Goal: Task Accomplishment & Management: Manage account settings

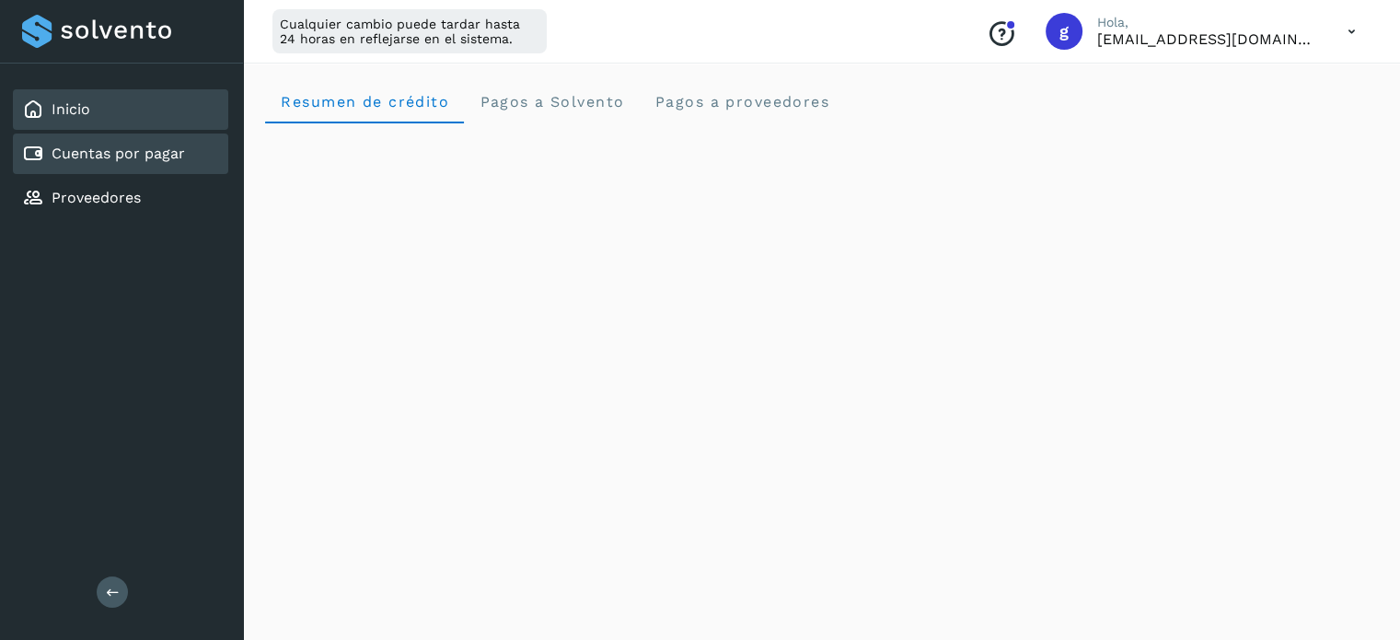
click at [73, 149] on link "Cuentas por pagar" at bounding box center [118, 153] width 133 height 17
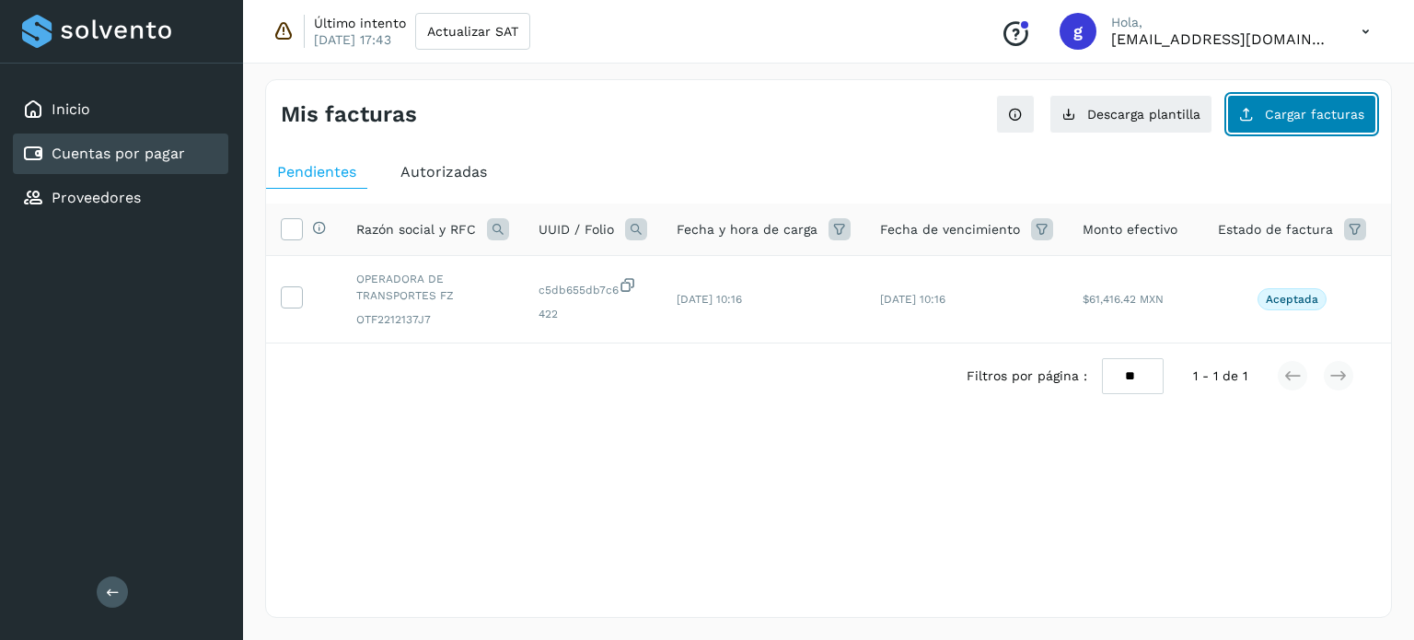
click at [1299, 121] on button "Cargar facturas" at bounding box center [1301, 114] width 149 height 39
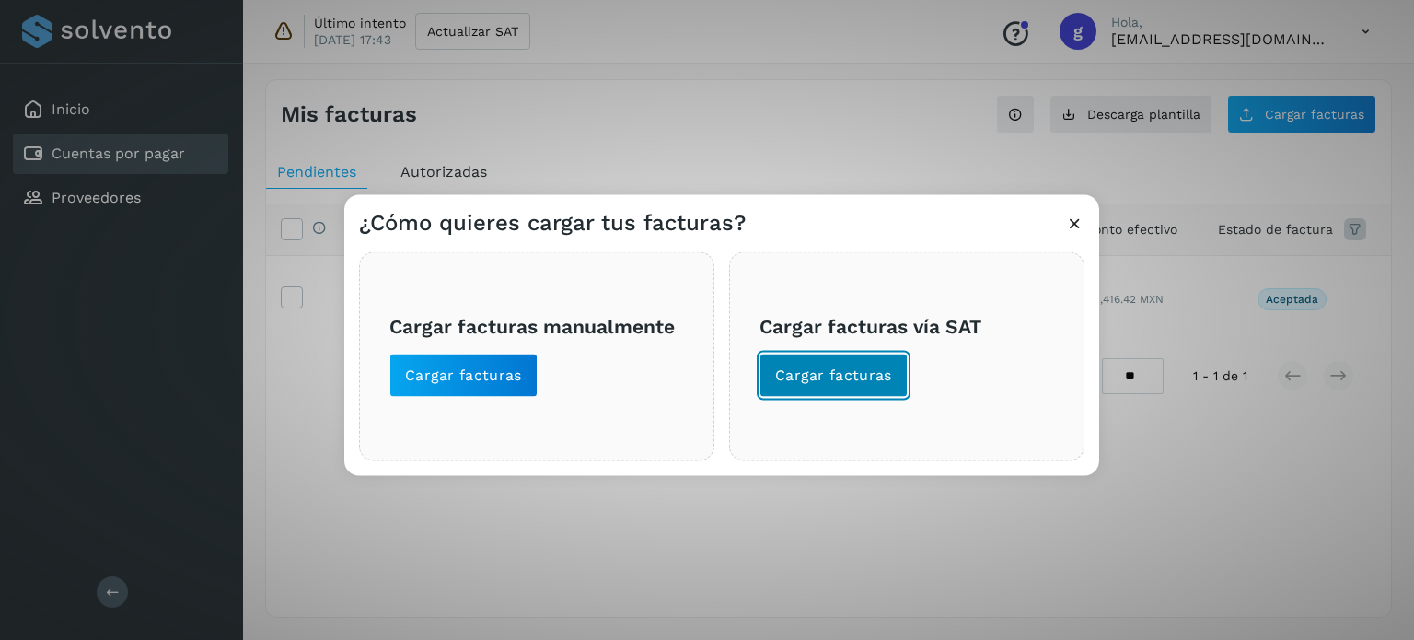
click at [852, 379] on span "Cargar facturas" at bounding box center [833, 375] width 117 height 20
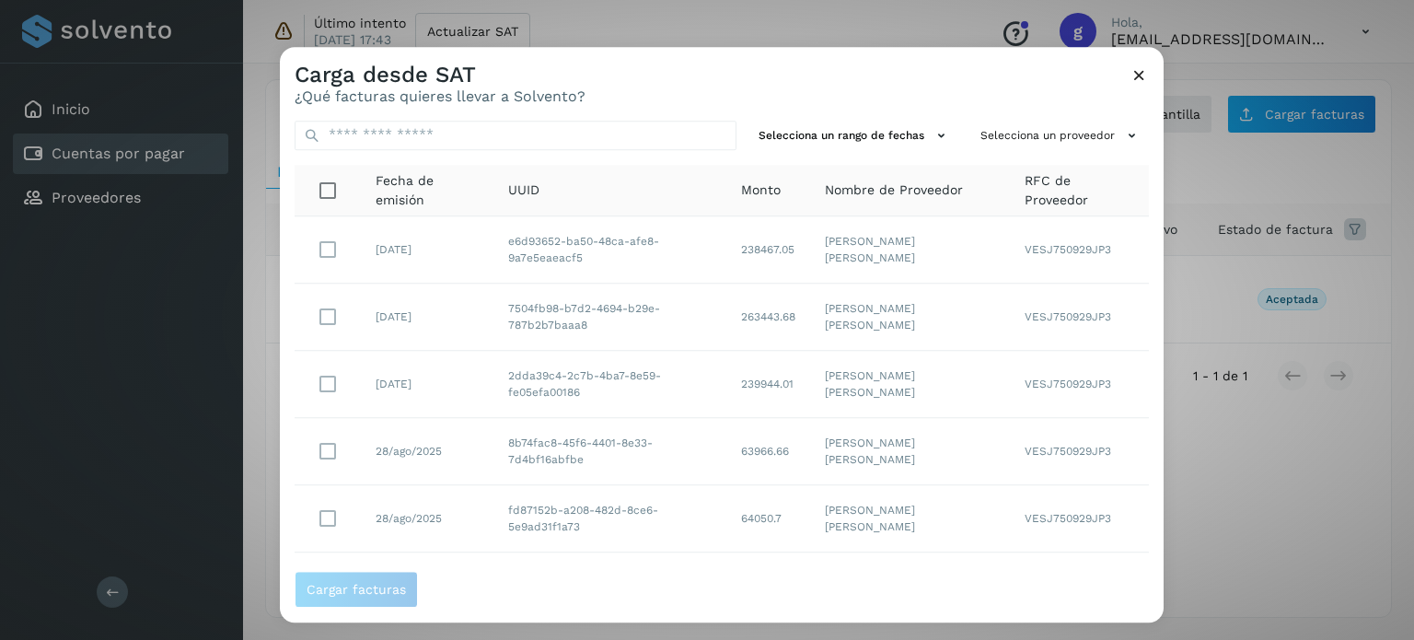
click at [1131, 75] on icon at bounding box center [1138, 74] width 19 height 19
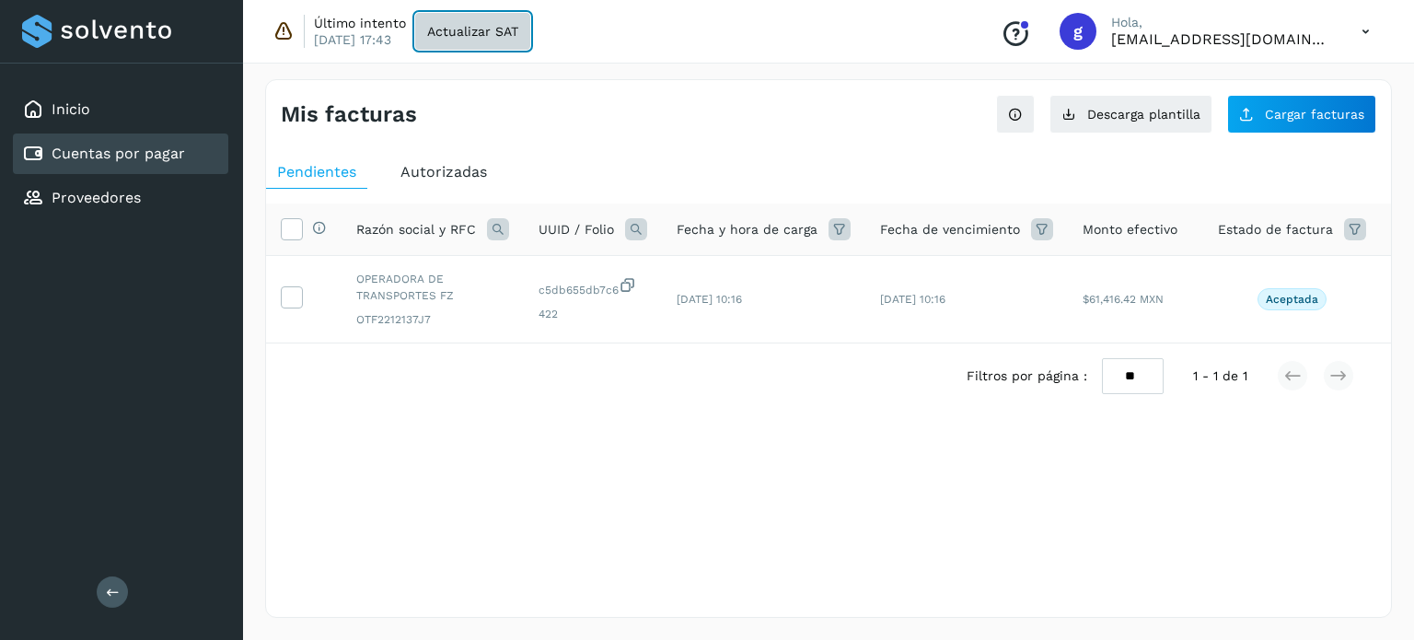
click at [486, 26] on span "Actualizar SAT" at bounding box center [472, 31] width 91 height 13
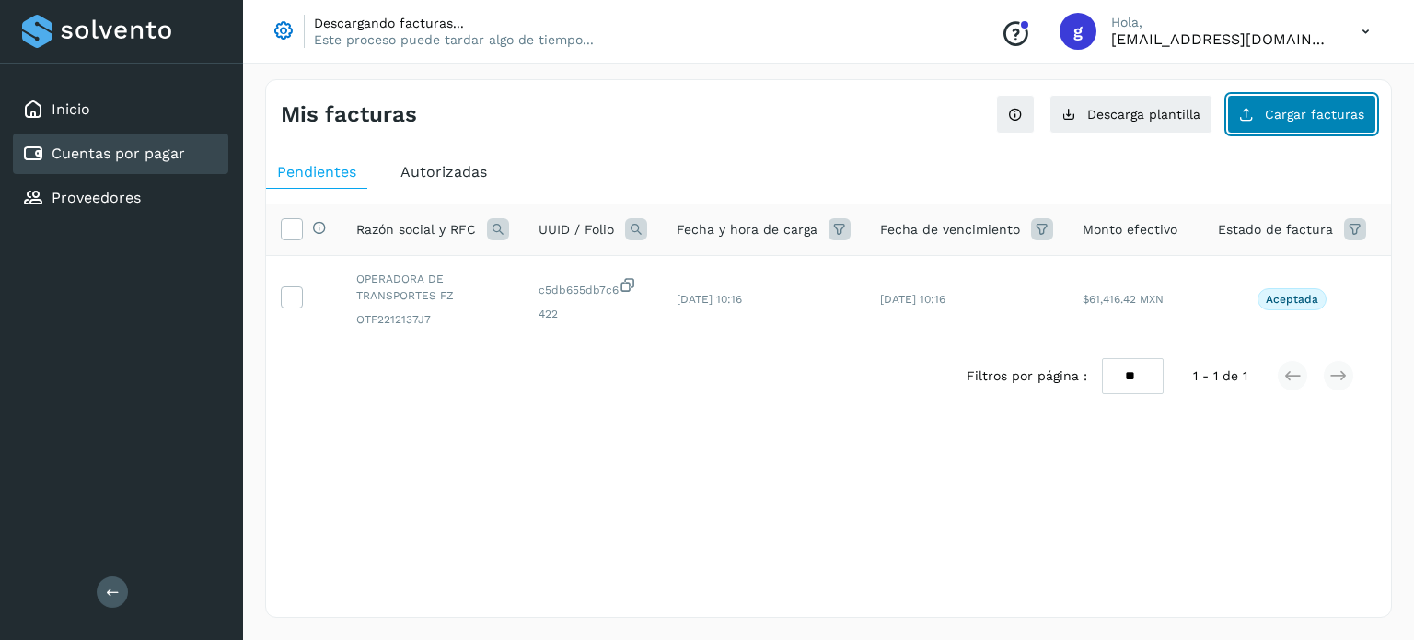
click at [1315, 126] on button "Cargar facturas" at bounding box center [1301, 114] width 149 height 39
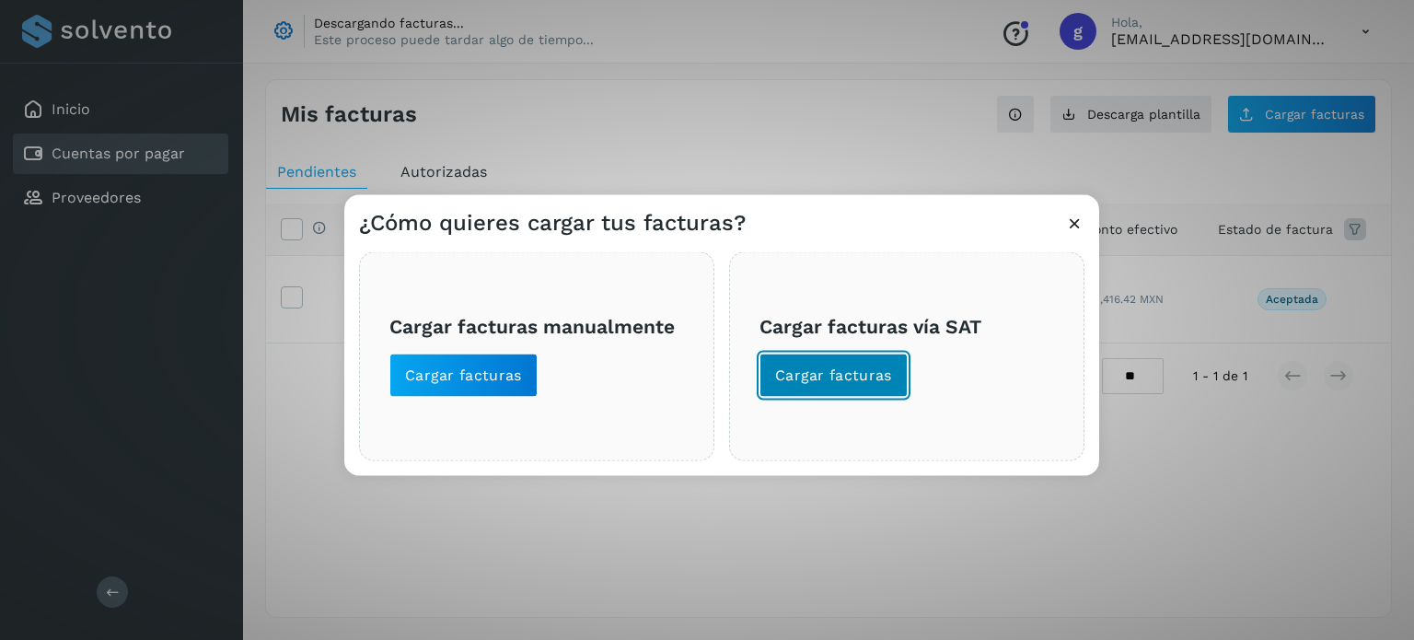
click at [817, 389] on button "Cargar facturas" at bounding box center [833, 375] width 148 height 44
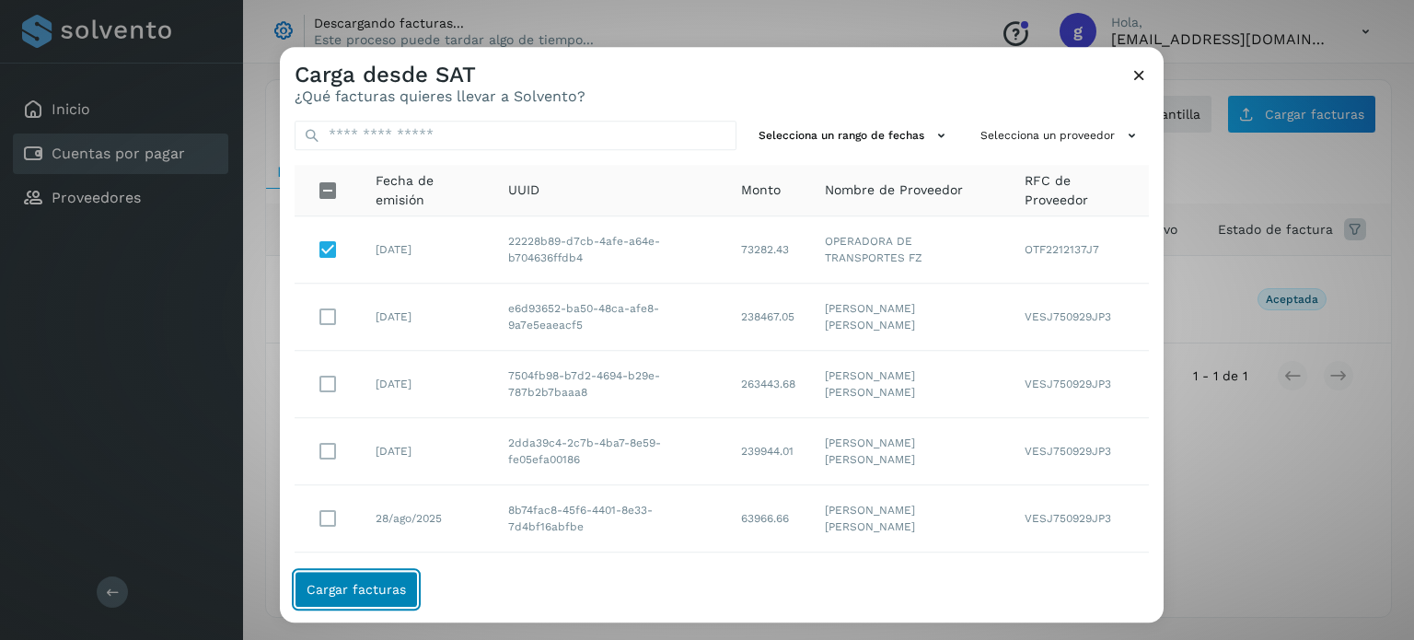
click at [360, 581] on button "Cargar facturas" at bounding box center [356, 589] width 123 height 37
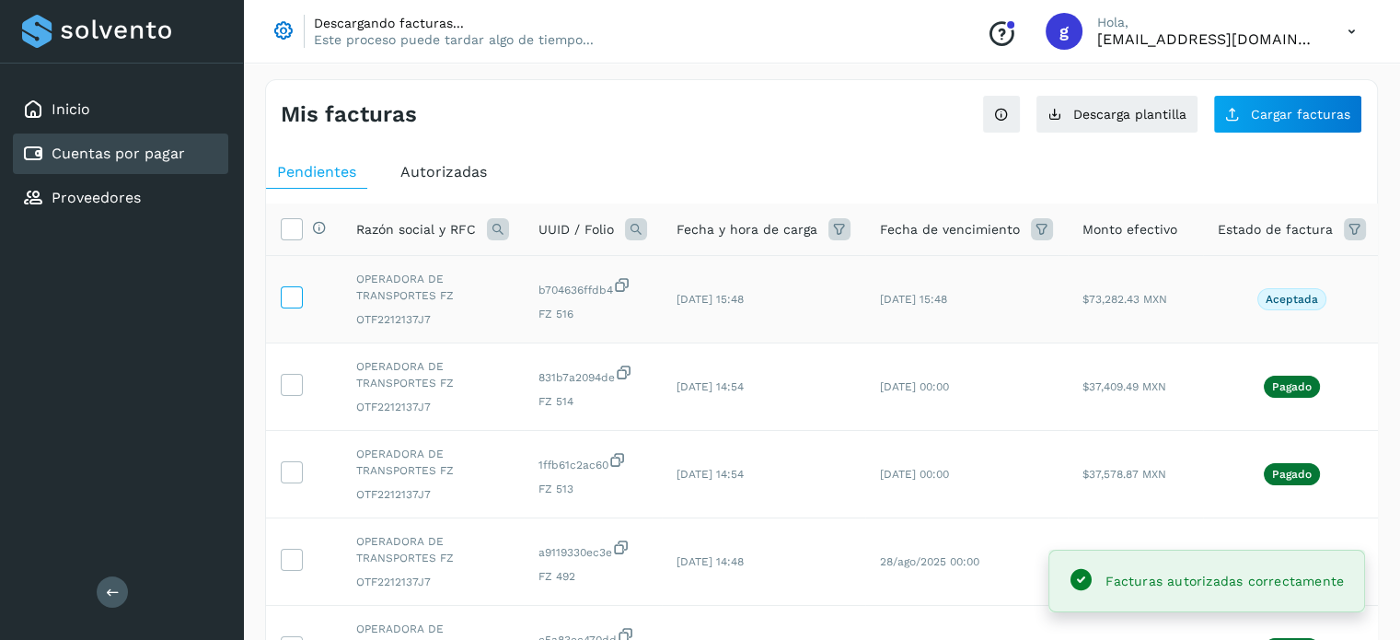
click at [289, 297] on icon at bounding box center [291, 295] width 19 height 19
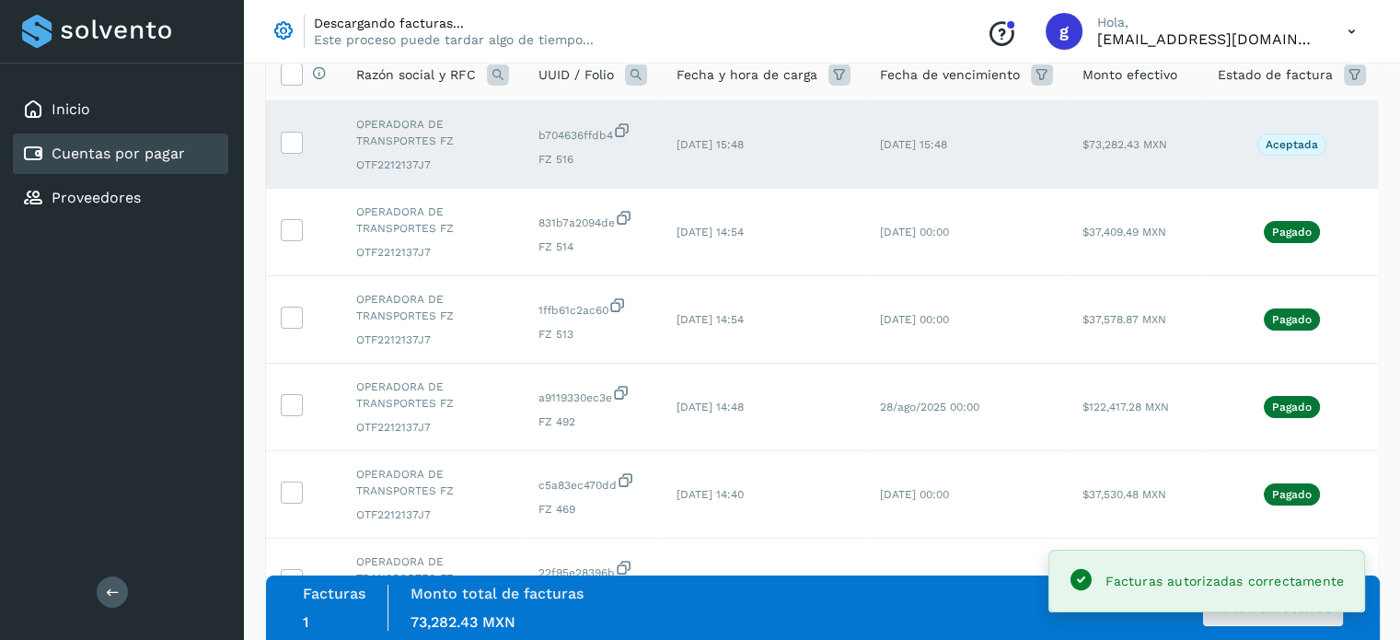
scroll to position [184, 0]
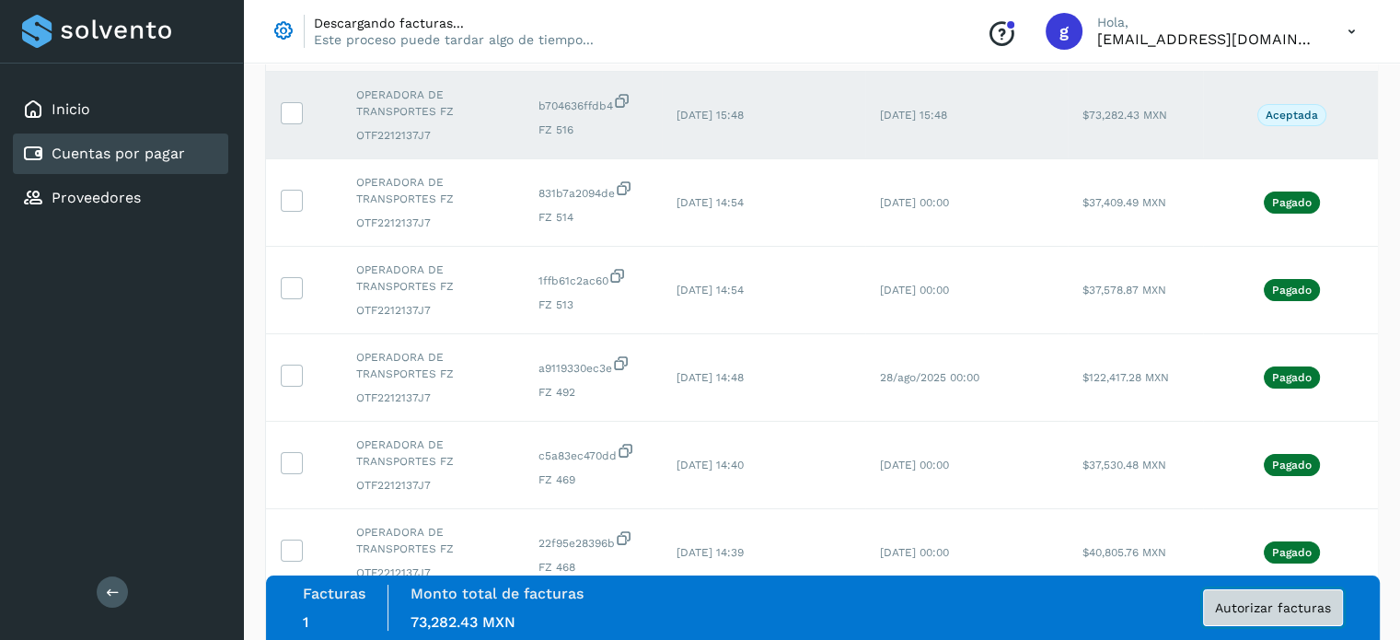
click at [1254, 605] on span "Autorizar facturas" at bounding box center [1273, 607] width 116 height 13
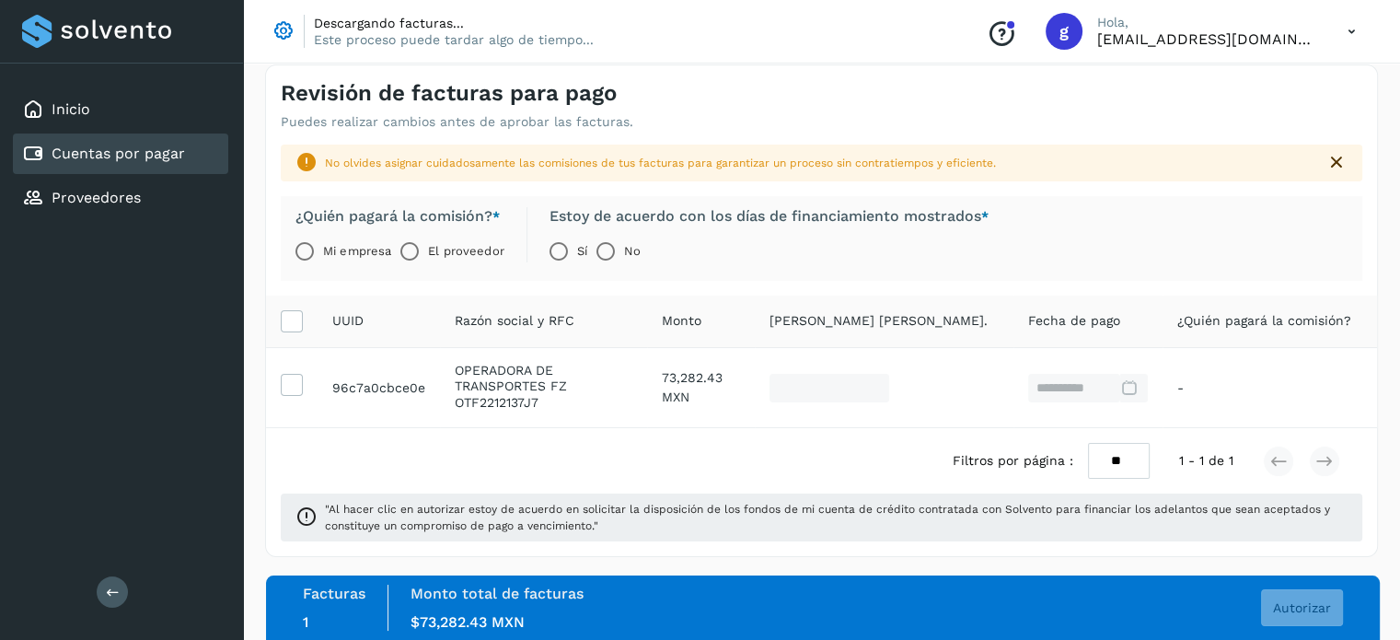
scroll to position [25, 0]
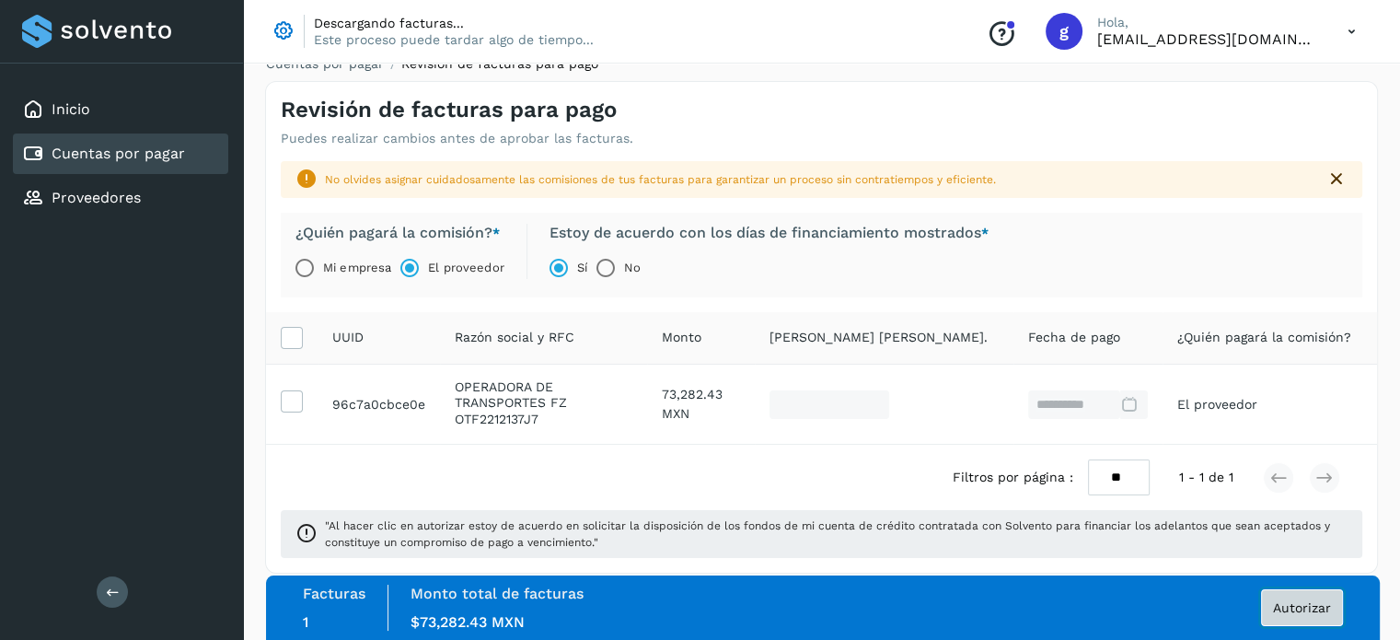
click at [1304, 605] on span "Autorizar" at bounding box center [1302, 607] width 58 height 13
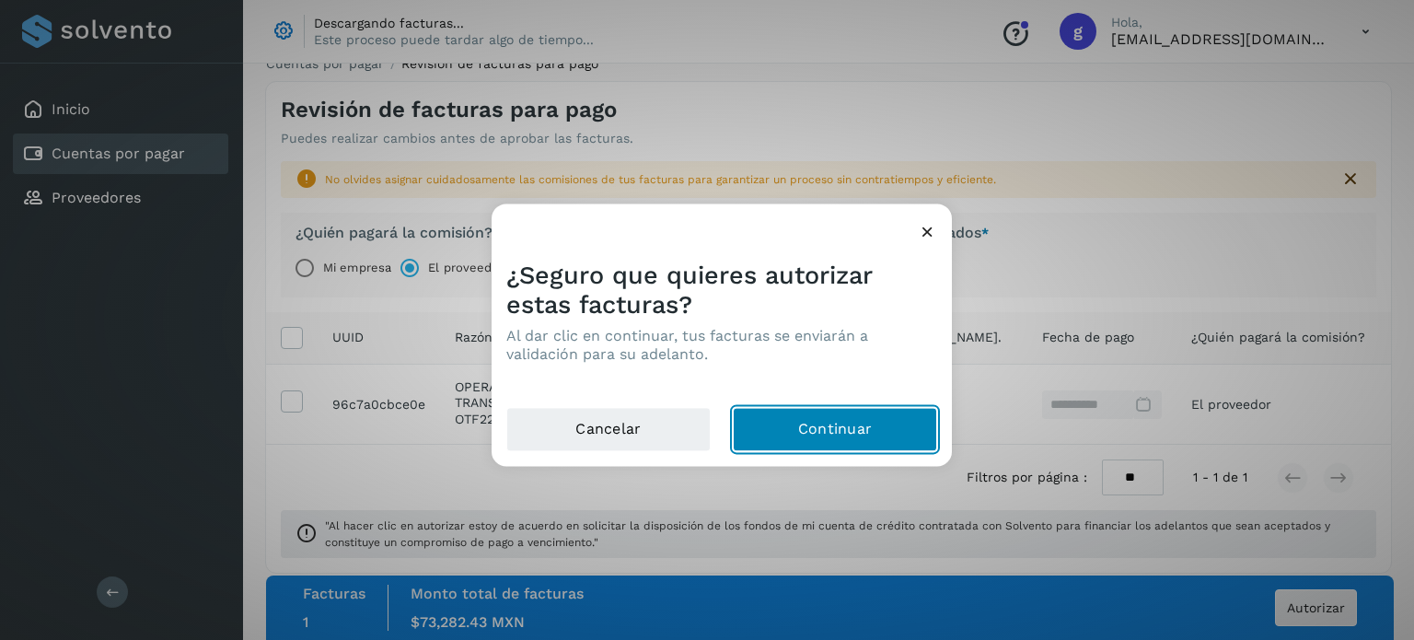
click at [821, 438] on button "Continuar" at bounding box center [835, 429] width 204 height 44
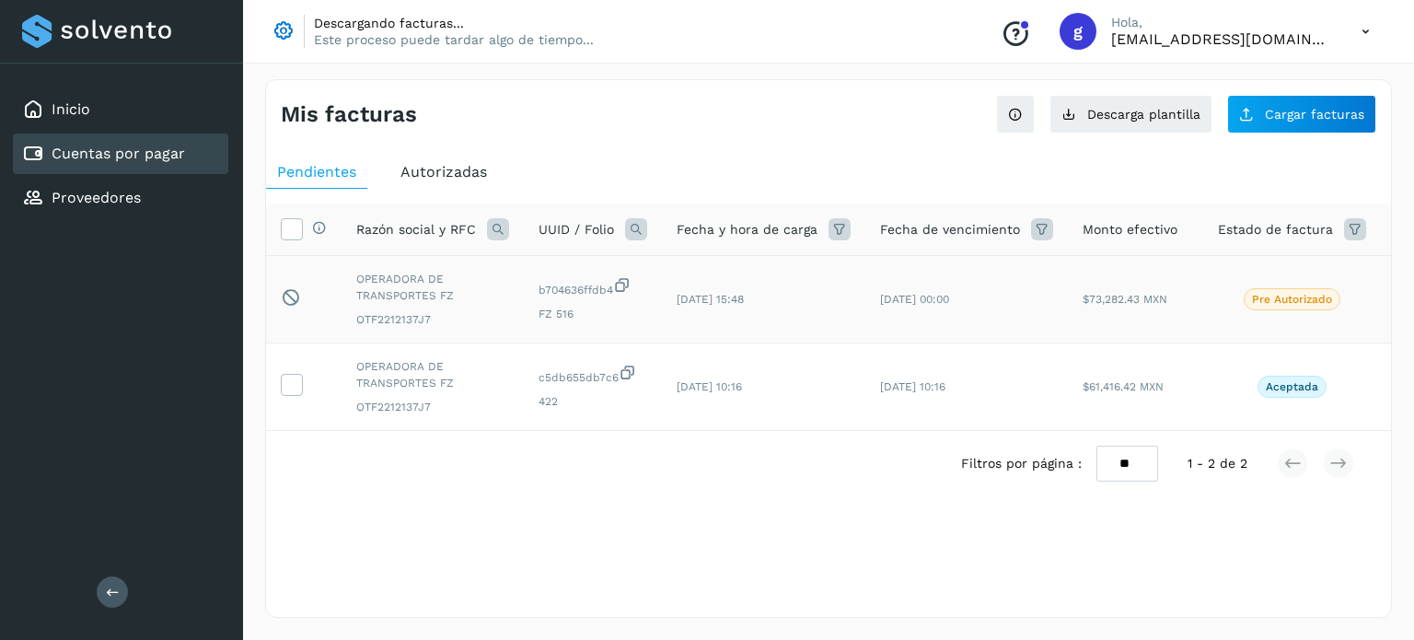
click at [1218, 302] on div "Pre Autorizado" at bounding box center [1292, 299] width 148 height 22
click at [1215, 324] on td "Pre Autorizado" at bounding box center [1292, 299] width 178 height 87
click at [1310, 297] on p "Pre Autorizado" at bounding box center [1292, 299] width 80 height 13
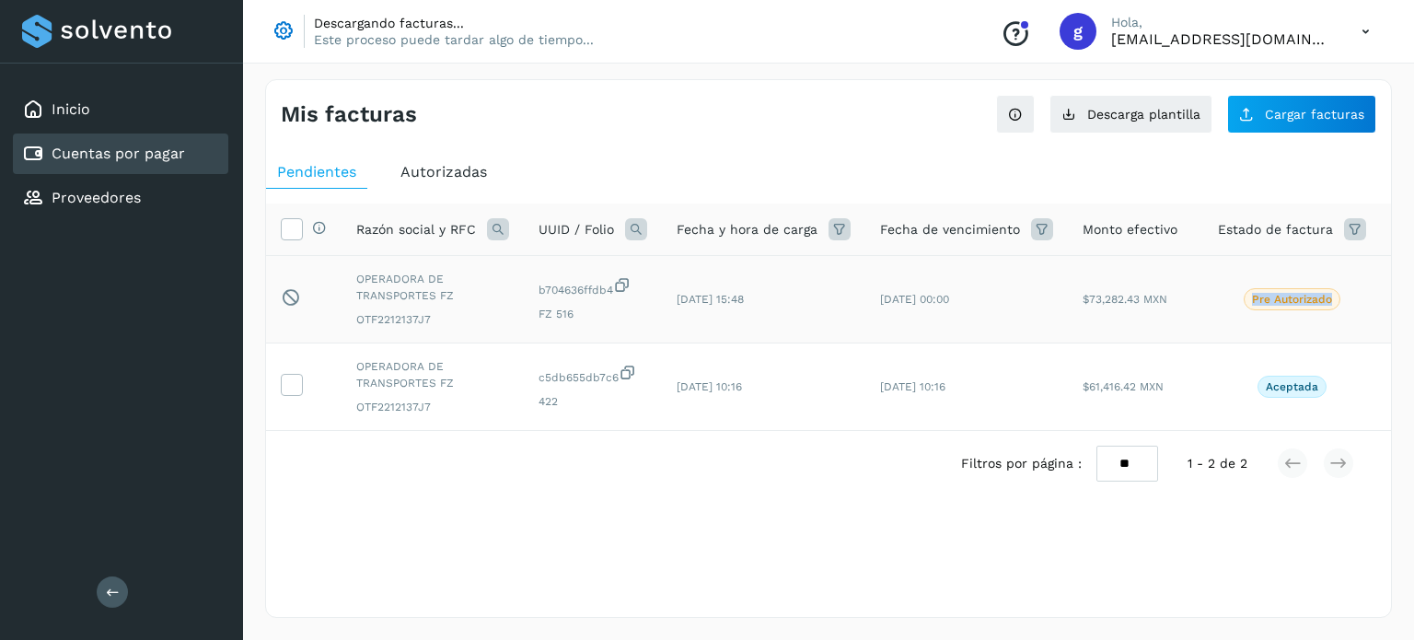
click at [1310, 299] on p "Pre Autorizado" at bounding box center [1292, 299] width 80 height 13
click at [479, 165] on span "Autorizadas" at bounding box center [443, 171] width 87 height 17
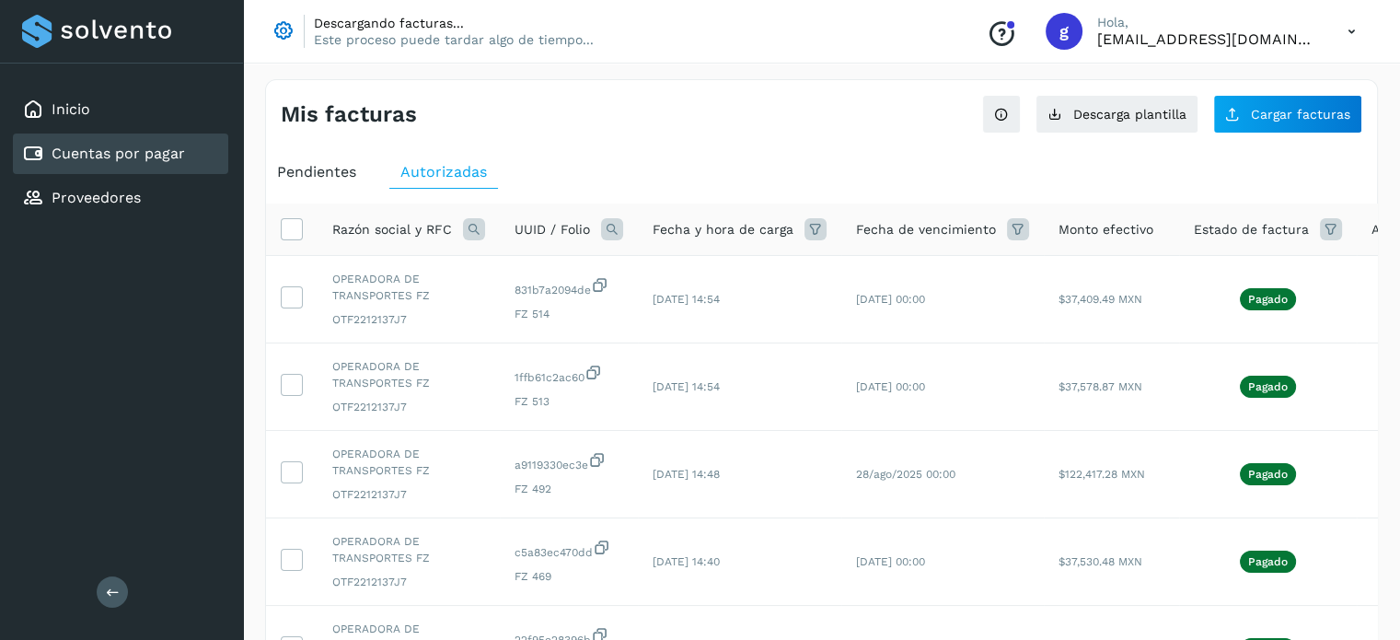
click at [341, 169] on span "Pendientes" at bounding box center [316, 171] width 79 height 17
